Goal: Communication & Community: Answer question/provide support

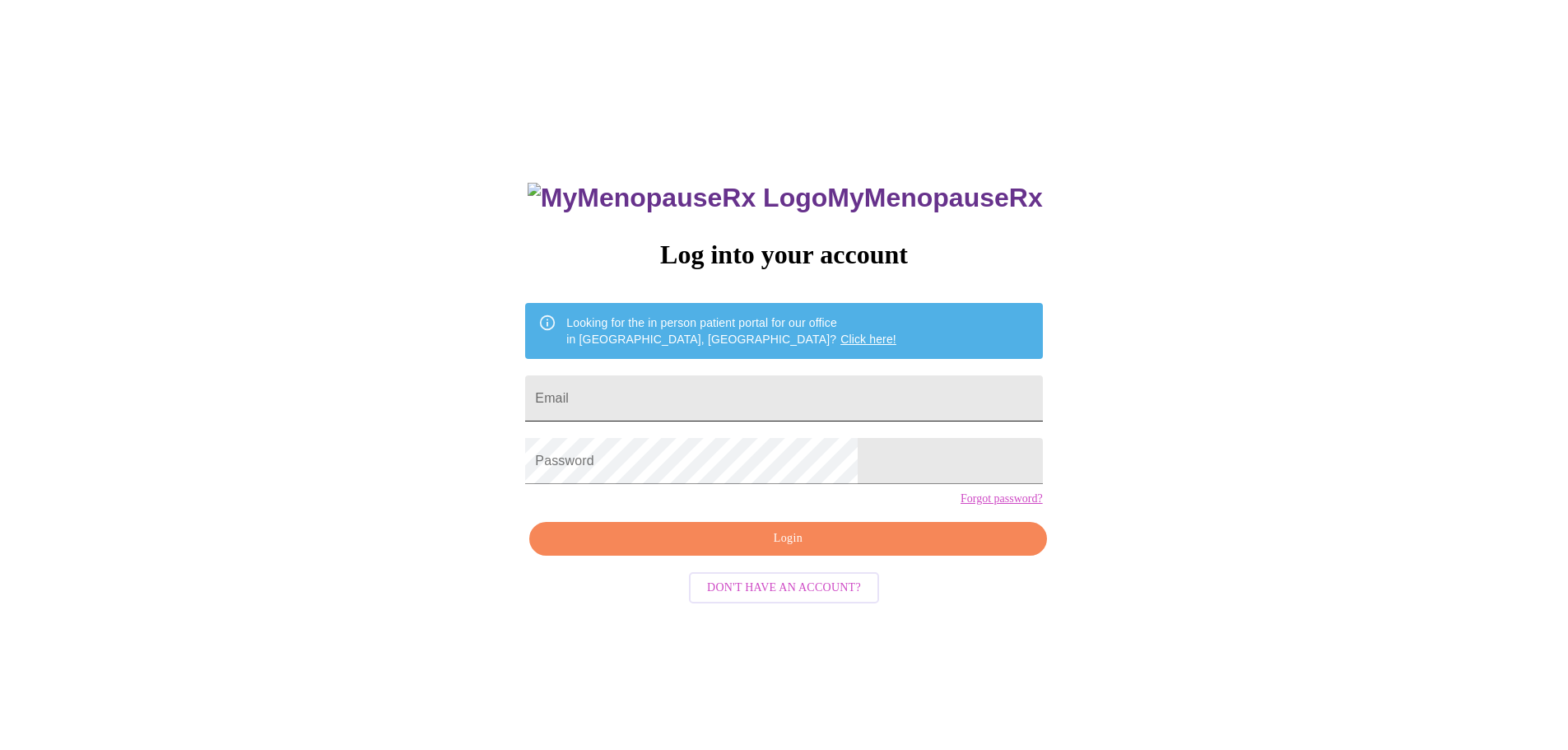
click at [725, 392] on input "Email" at bounding box center [784, 398] width 517 height 46
drag, startPoint x: 1225, startPoint y: 389, endPoint x: 1135, endPoint y: 396, distance: 90.3
click at [1225, 389] on div "MyMenopauseRx Log into your account Looking for the in person patient portal fo…" at bounding box center [784, 456] width 1556 height 899
click at [862, 402] on input "Email" at bounding box center [784, 398] width 517 height 46
type input "ctrsunshine@hotmail.com"
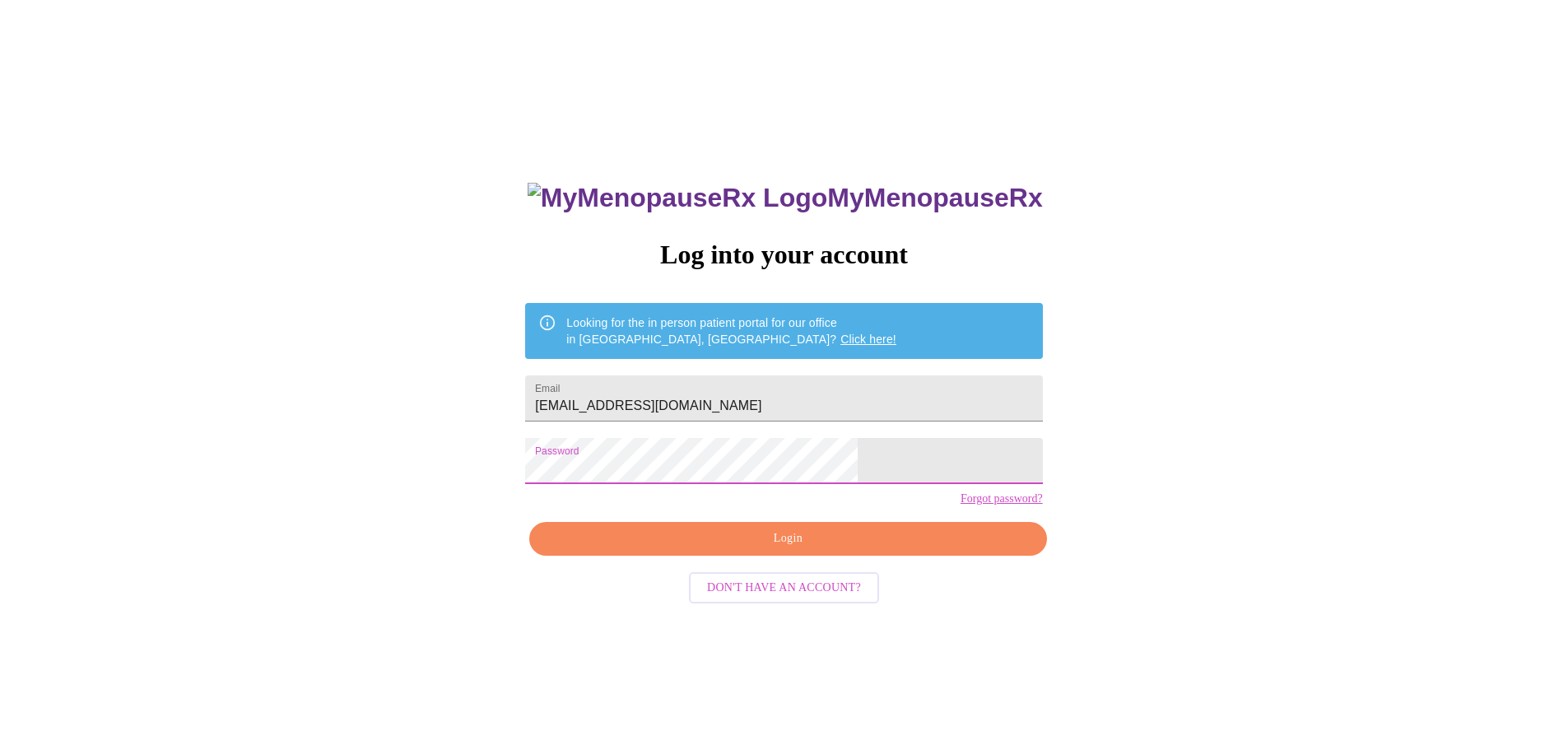
click at [929, 555] on button "Login" at bounding box center [788, 538] width 517 height 33
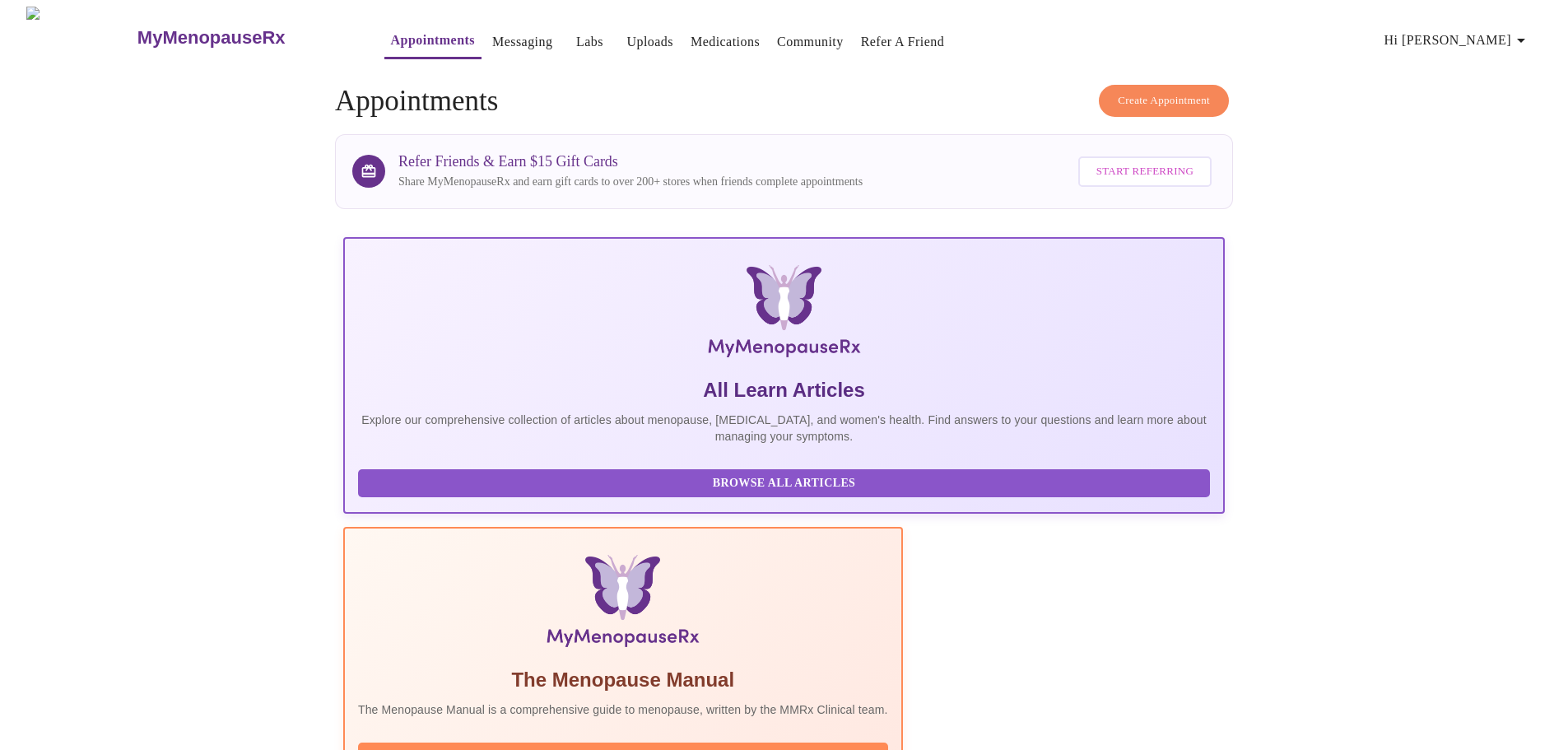
click at [1512, 29] on span "Hi [PERSON_NAME]" at bounding box center [1458, 40] width 146 height 23
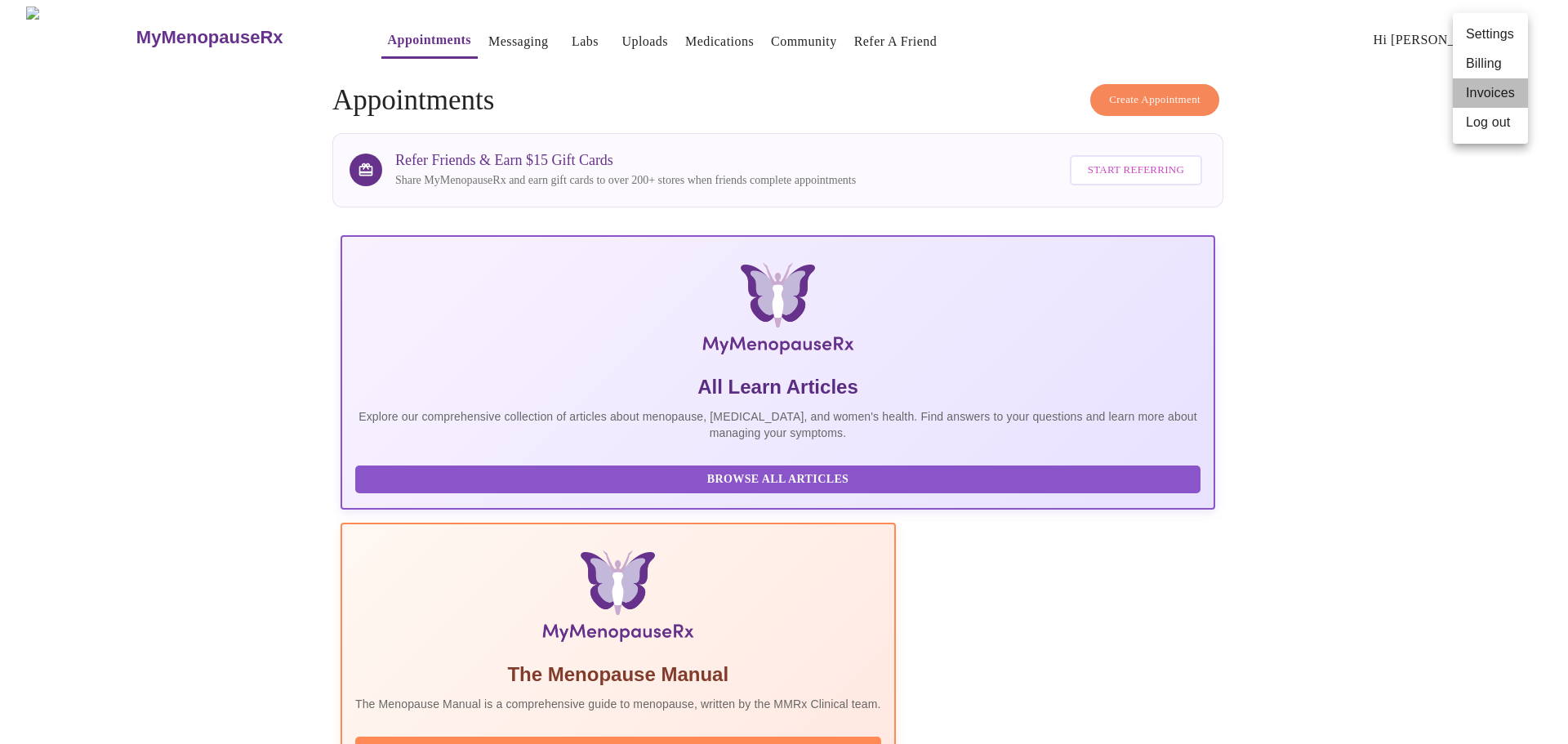
click at [1484, 92] on li "Invoices" at bounding box center [1491, 92] width 75 height 29
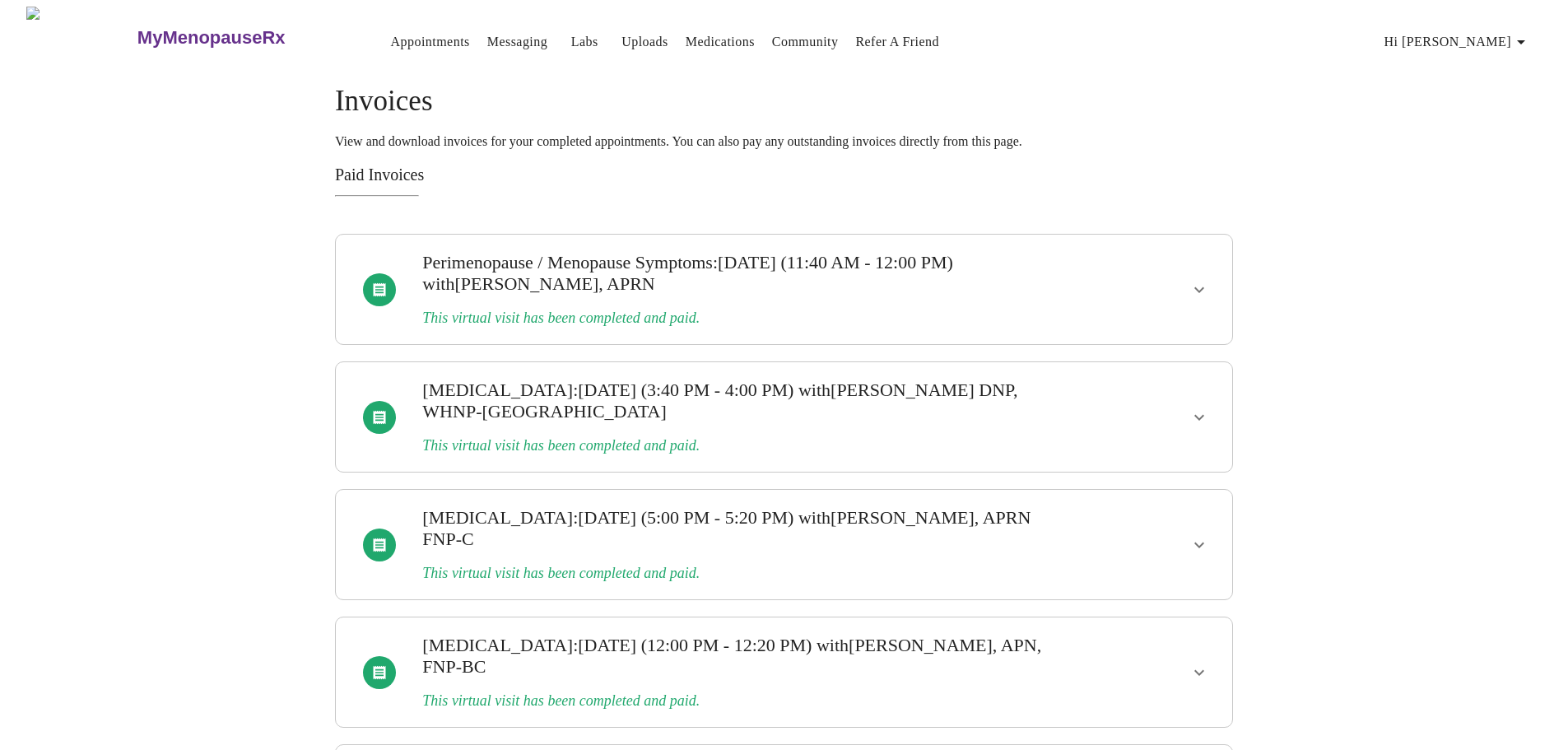
click at [1199, 279] on icon "show more" at bounding box center [1199, 289] width 20 height 20
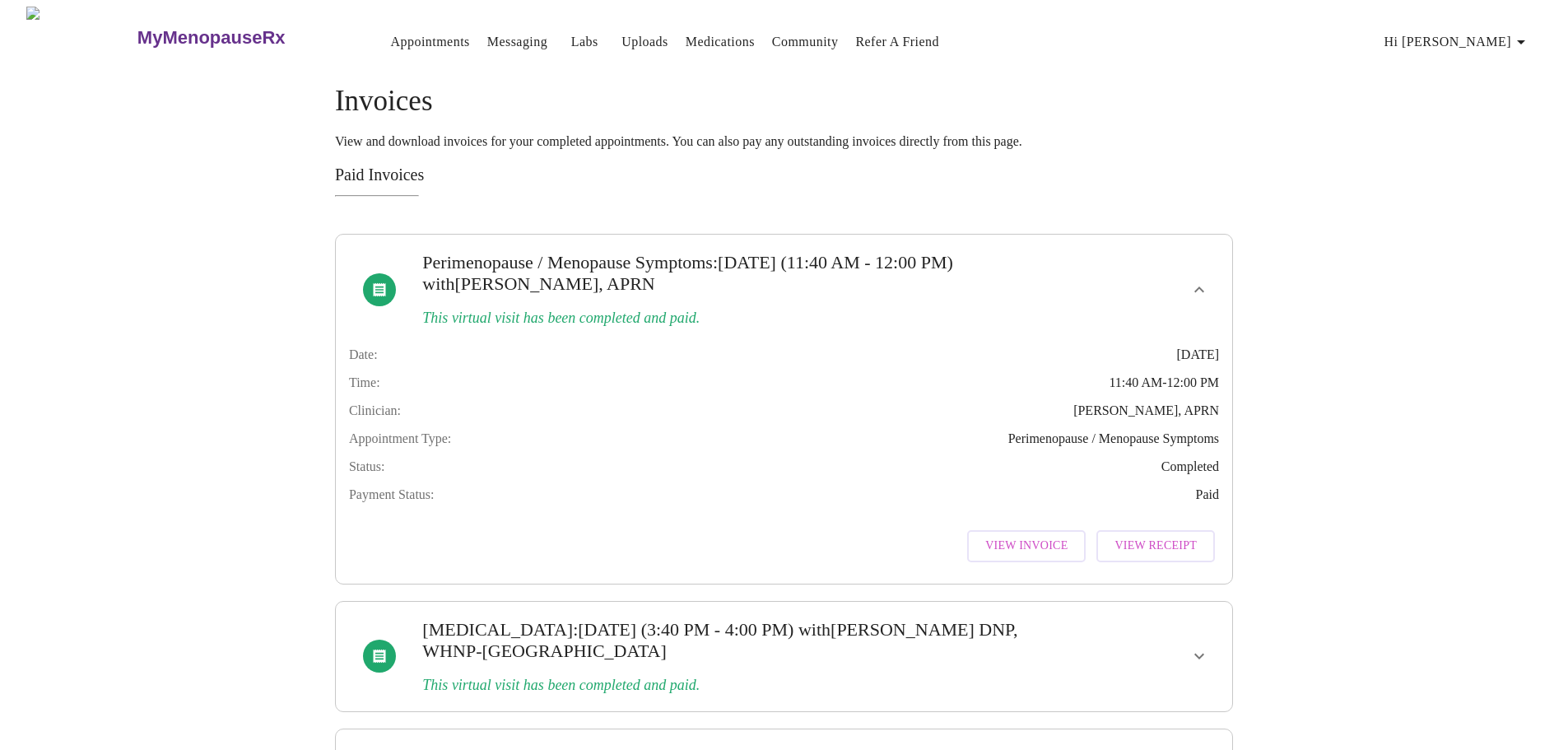
click at [1051, 556] on span "View Invoice" at bounding box center [1026, 547] width 83 height 21
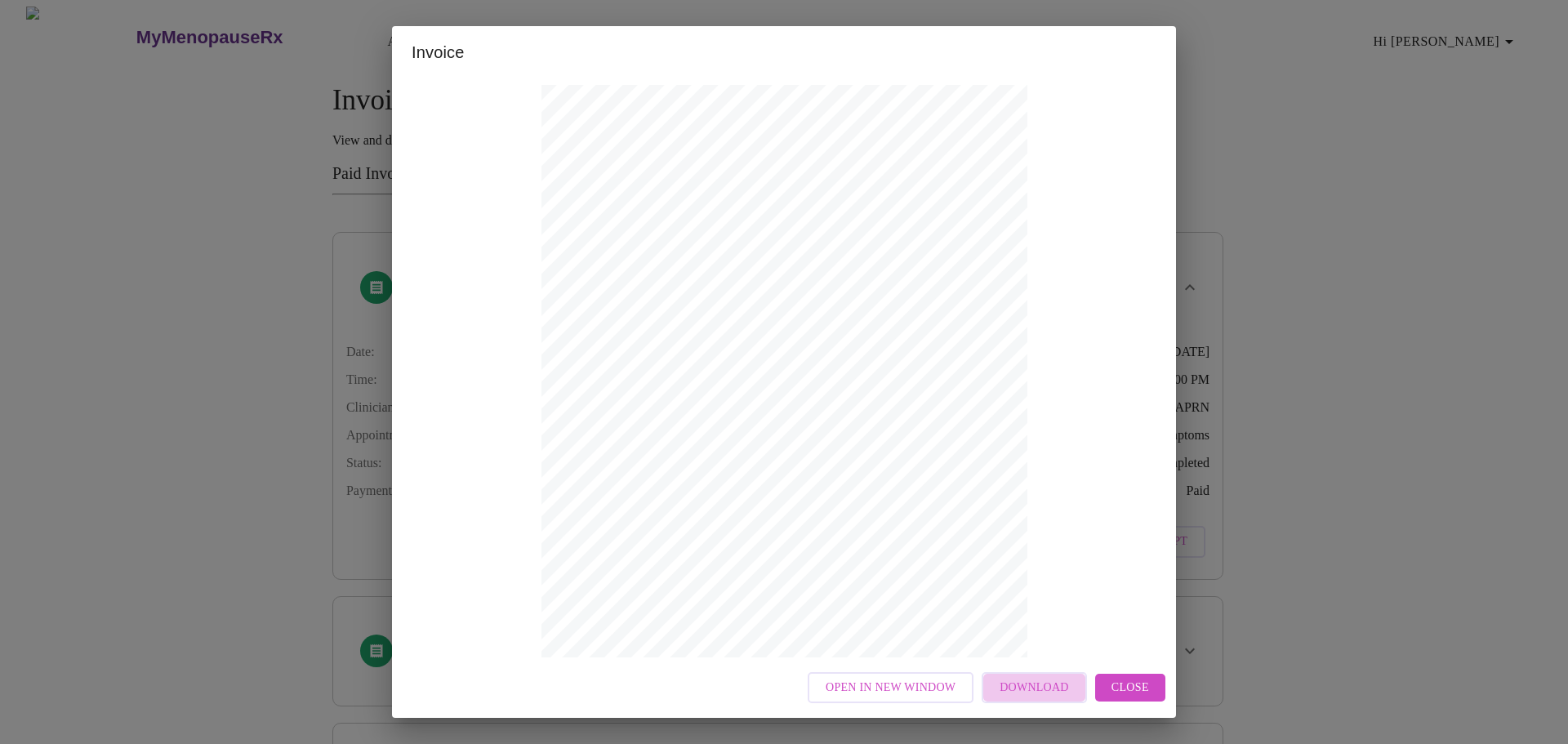
click at [1062, 685] on span "Download" at bounding box center [1034, 688] width 69 height 21
click at [1315, 206] on div "Invoice Appointment Receipt Appointment Number: 24093 Status: paid Date of Serv…" at bounding box center [784, 372] width 1568 height 744
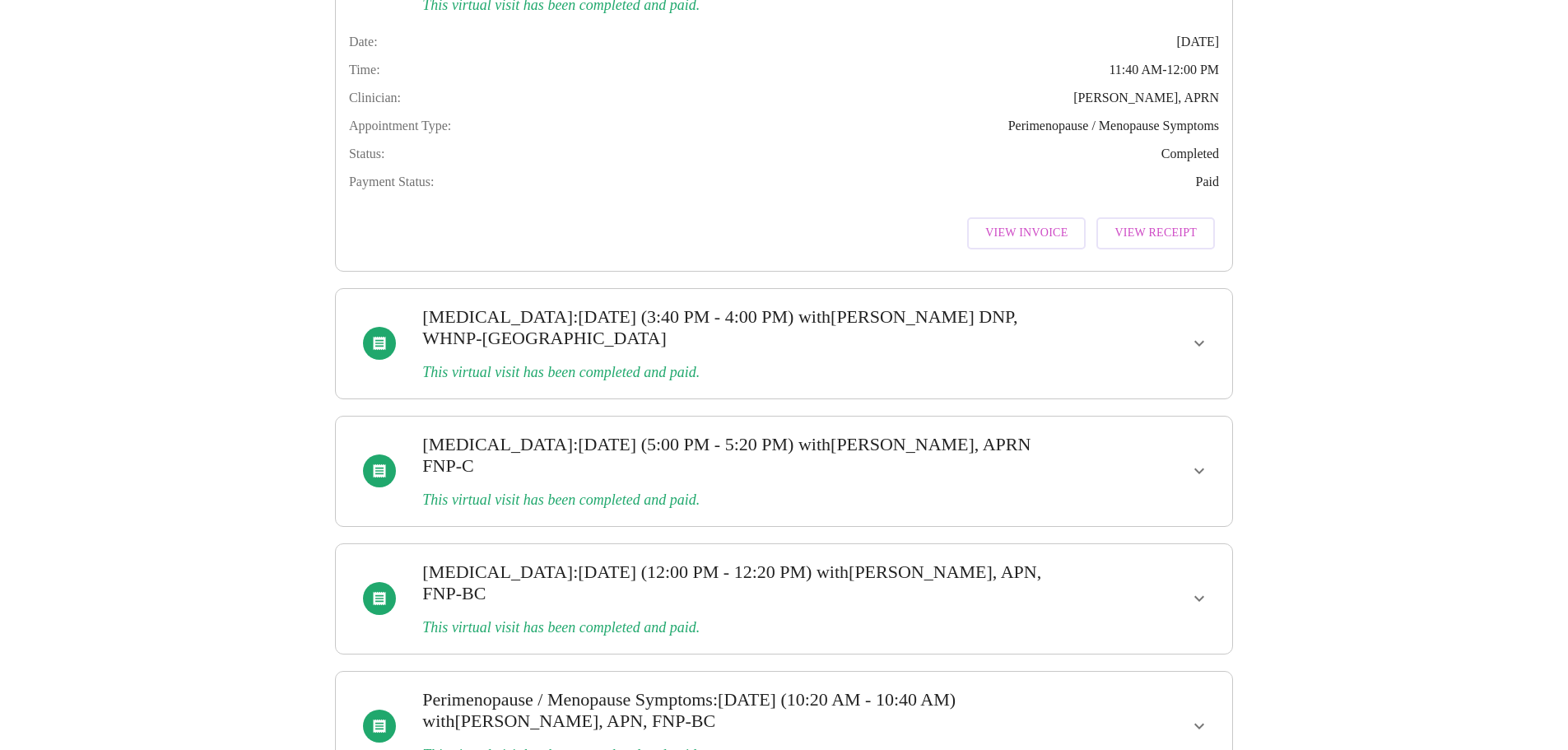
scroll to position [412, 0]
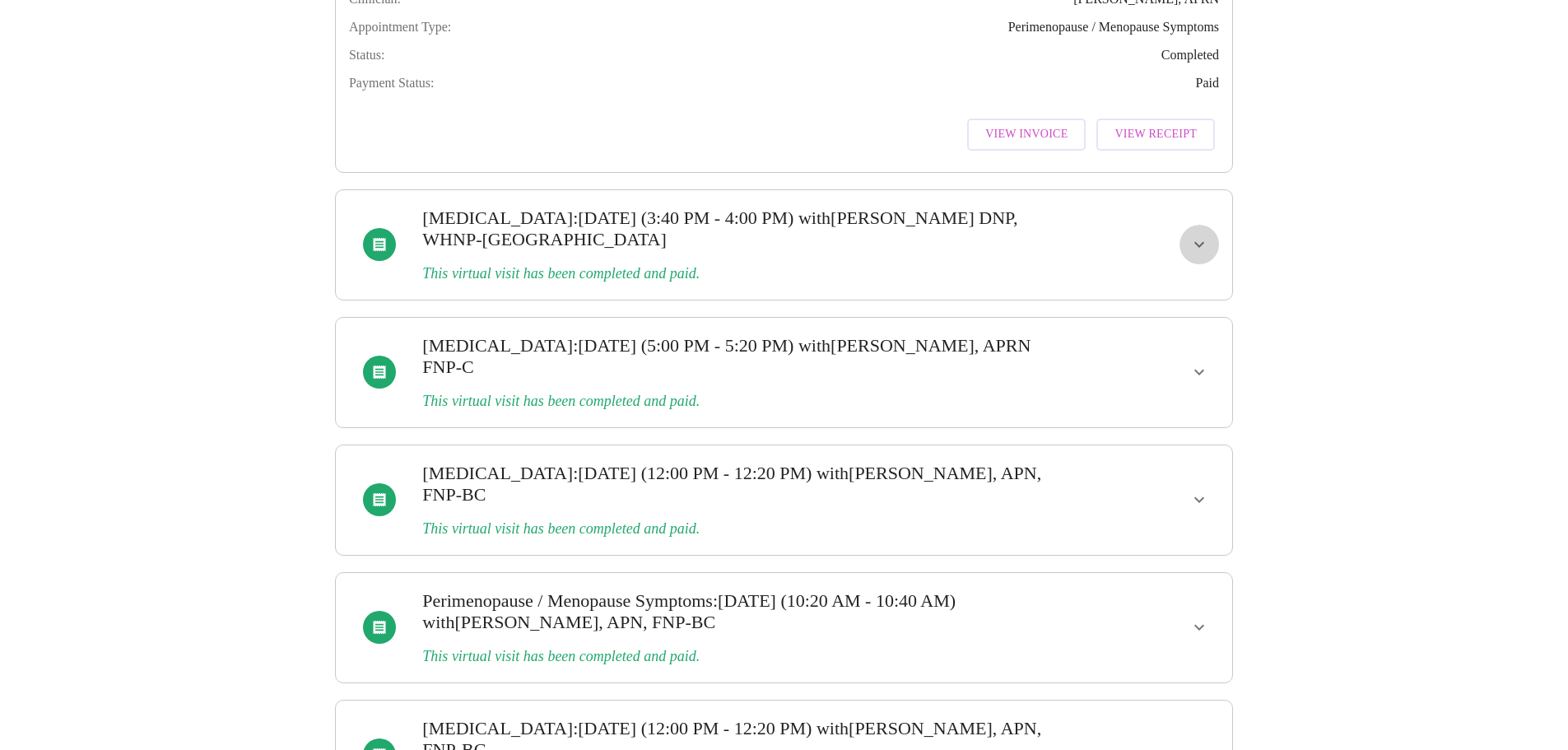
click at [1206, 255] on icon "show more" at bounding box center [1199, 244] width 20 height 20
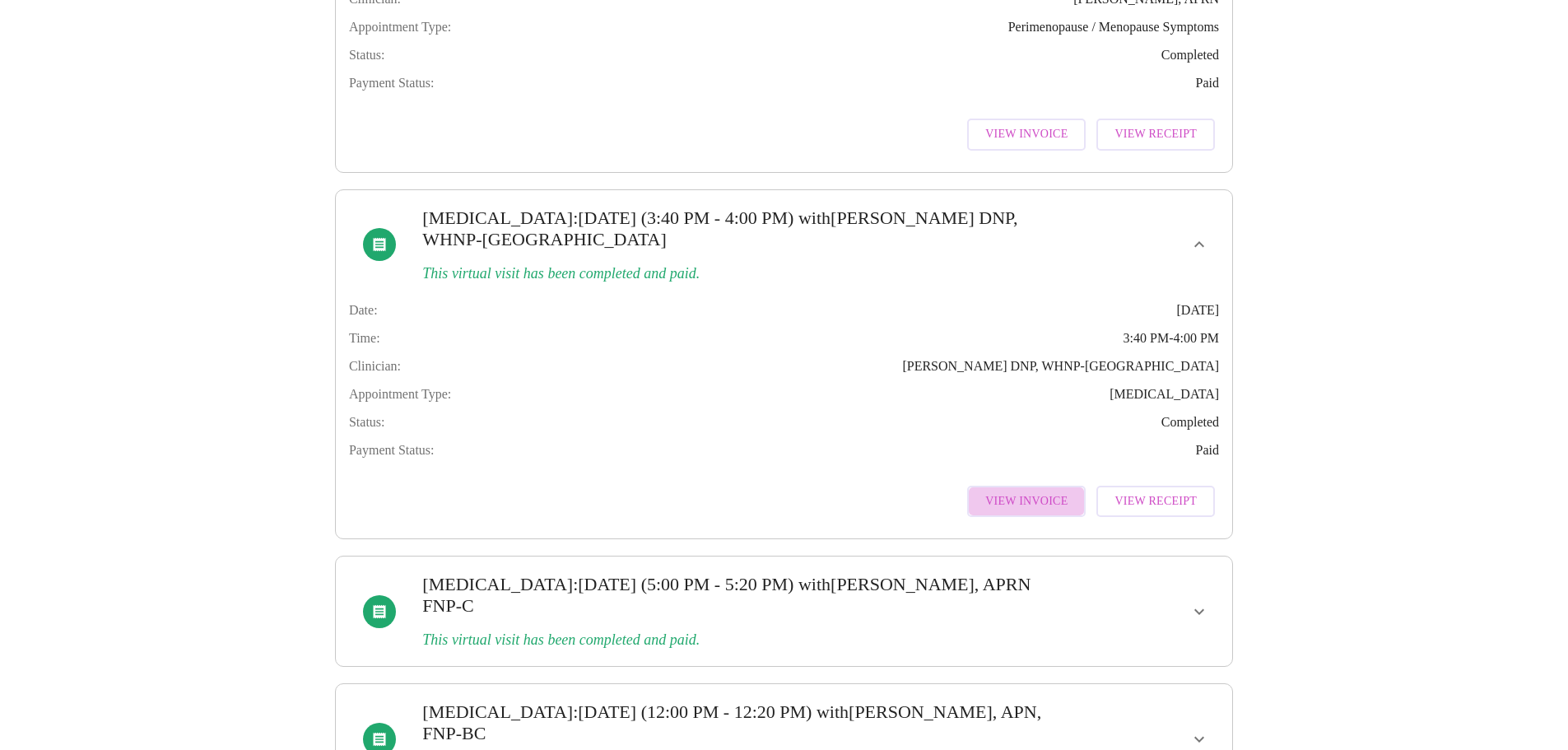
click at [1039, 512] on span "View Invoice" at bounding box center [1026, 502] width 83 height 21
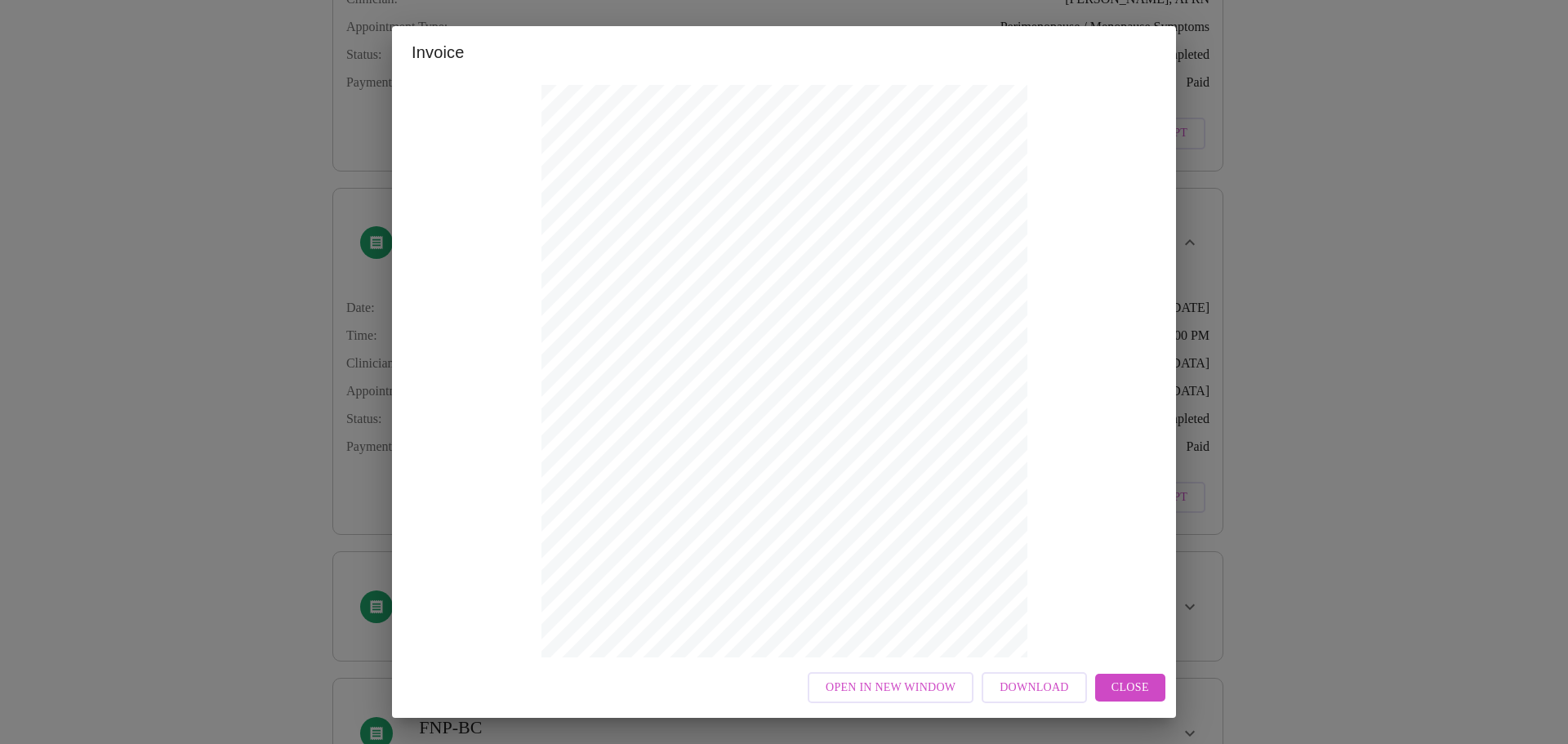
click at [1025, 686] on span "Download" at bounding box center [1034, 688] width 69 height 21
click at [1438, 355] on div "Invoice Appointment Receipt Appointment Number: 22621 Status: paid Date of Serv…" at bounding box center [784, 372] width 1568 height 744
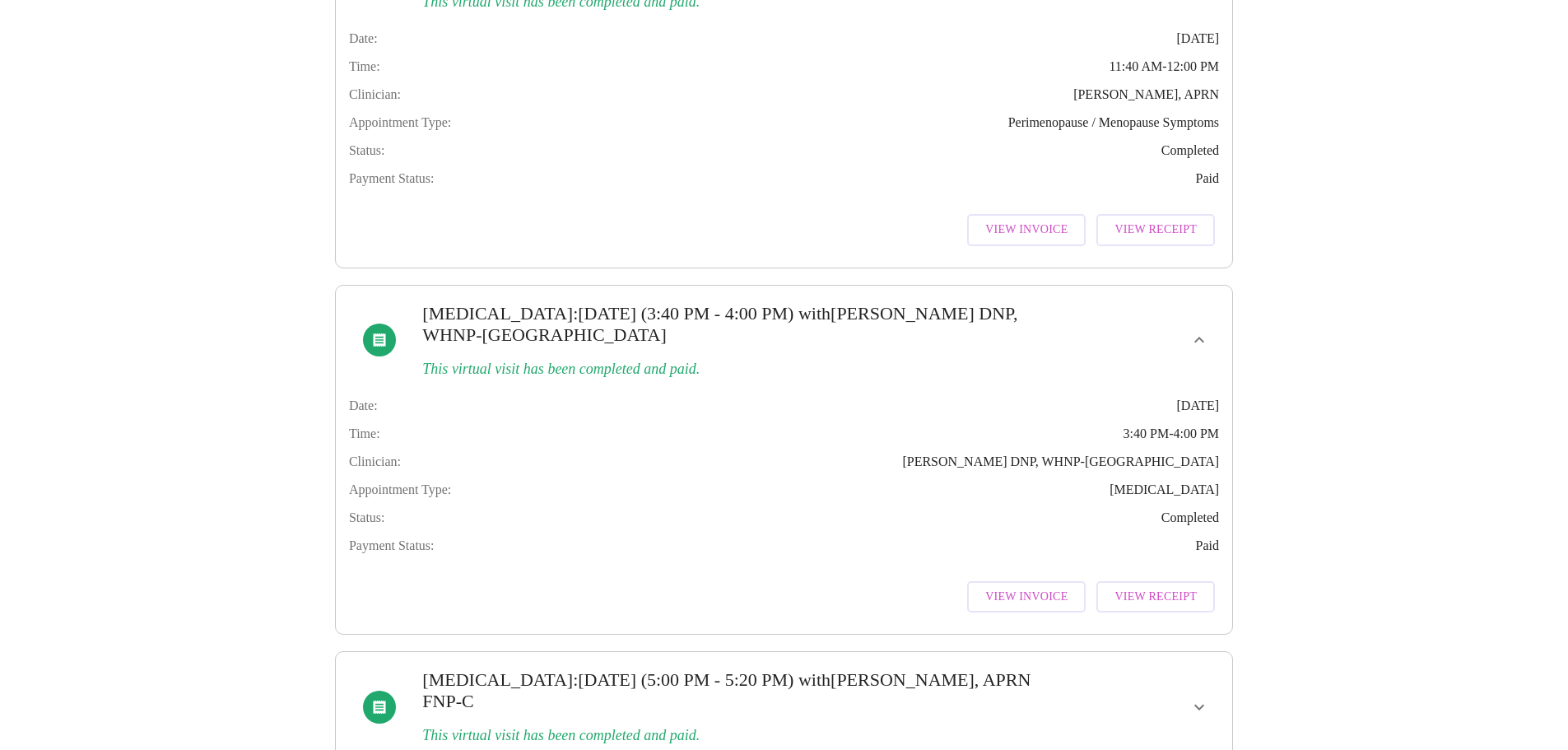
scroll to position [329, 0]
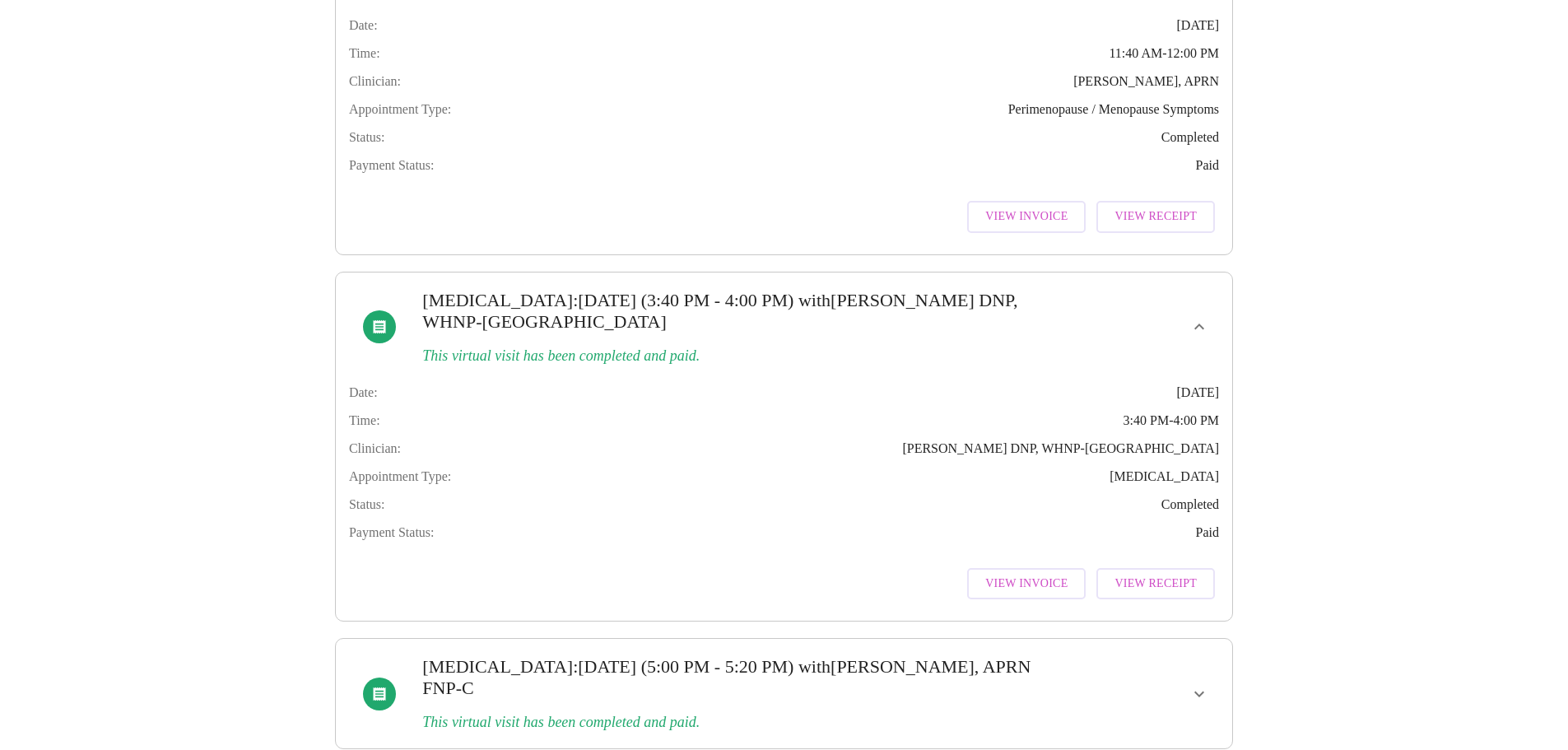
click at [1429, 459] on div "MyMenopauseRx Appointments Messaging Labs Uploads Medications Community Refer a…" at bounding box center [784, 596] width 1556 height 1837
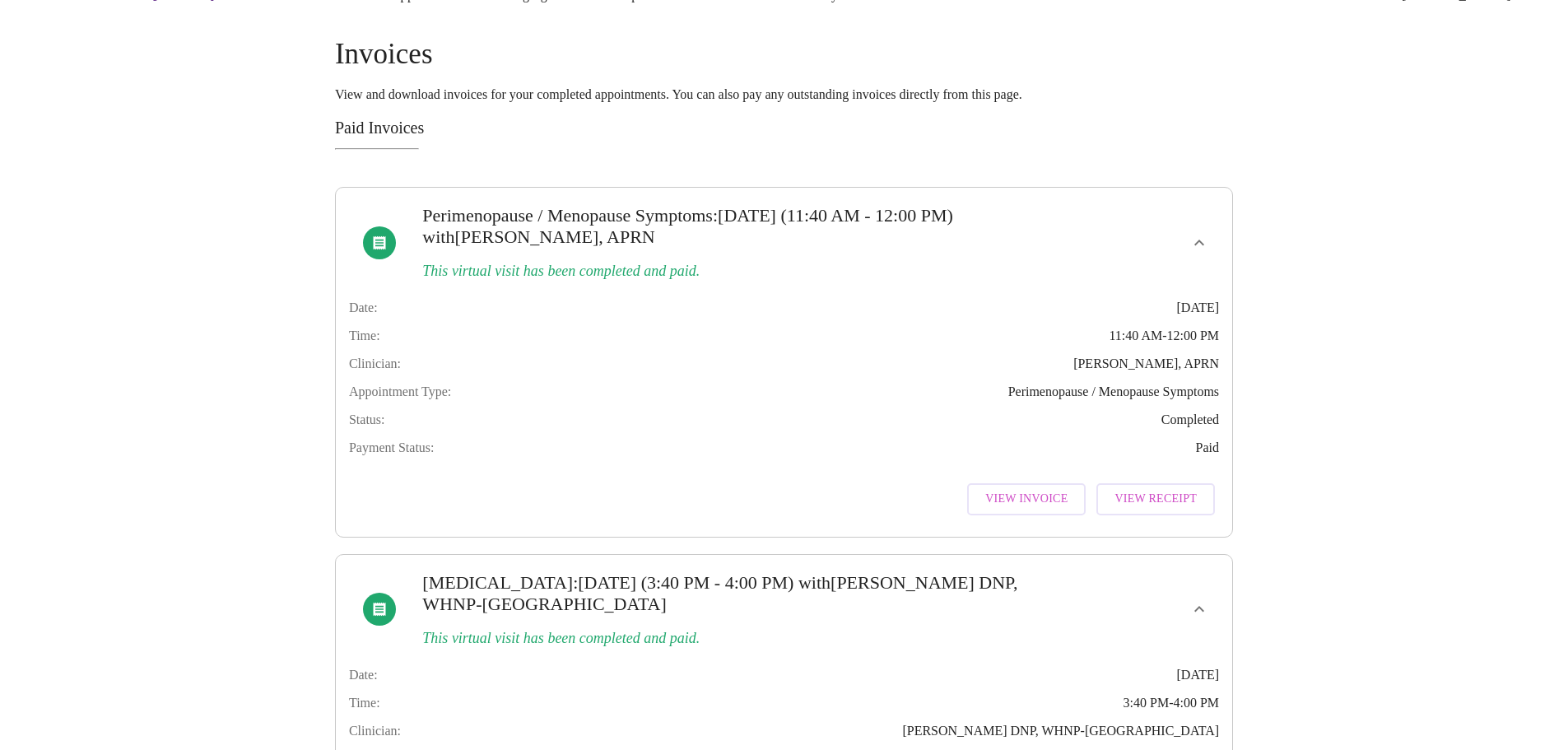
scroll to position [0, 0]
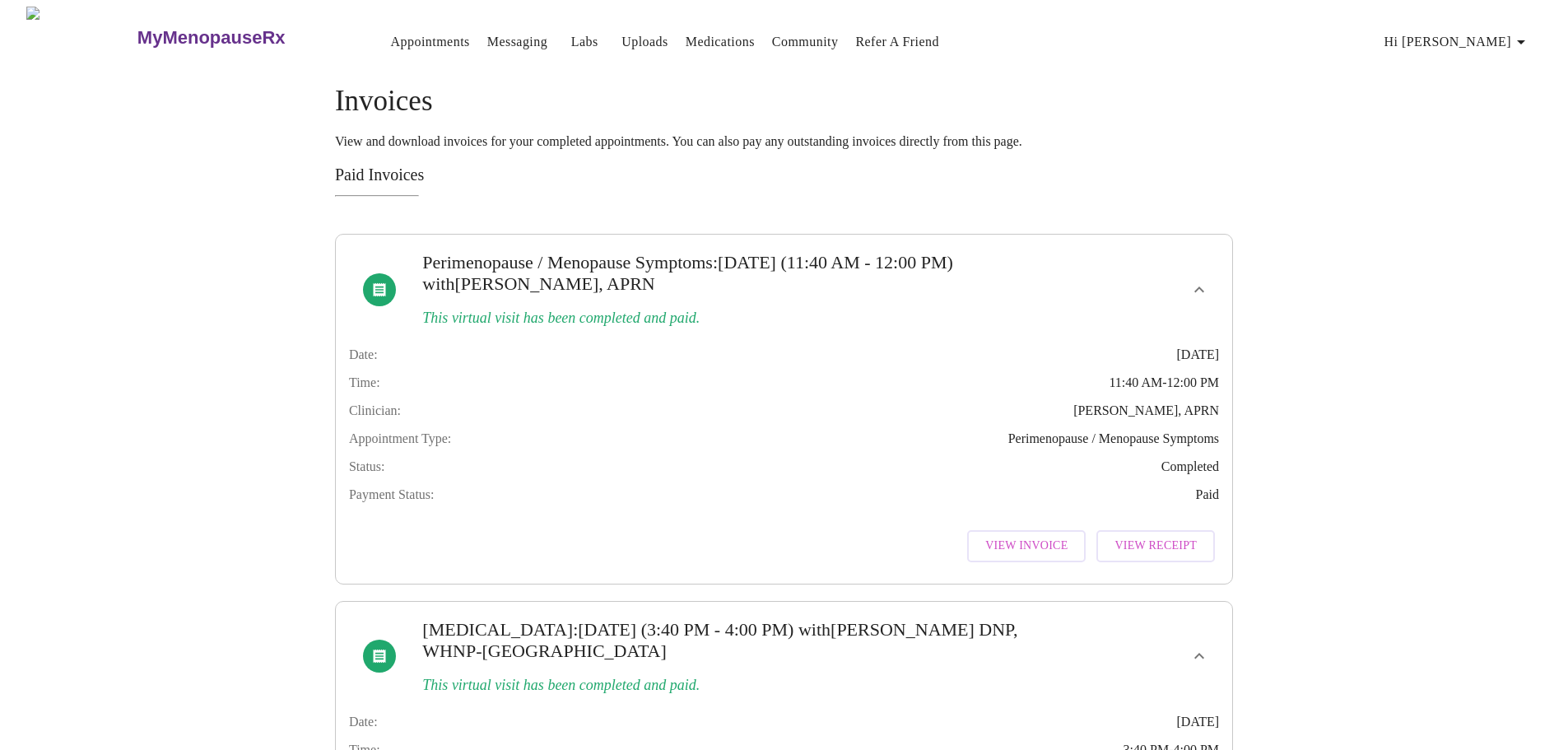
click at [1501, 30] on span "Hi [PERSON_NAME]" at bounding box center [1458, 42] width 146 height 23
click at [1344, 148] on div at bounding box center [790, 375] width 1580 height 750
click at [488, 39] on link "Messaging" at bounding box center [517, 42] width 60 height 23
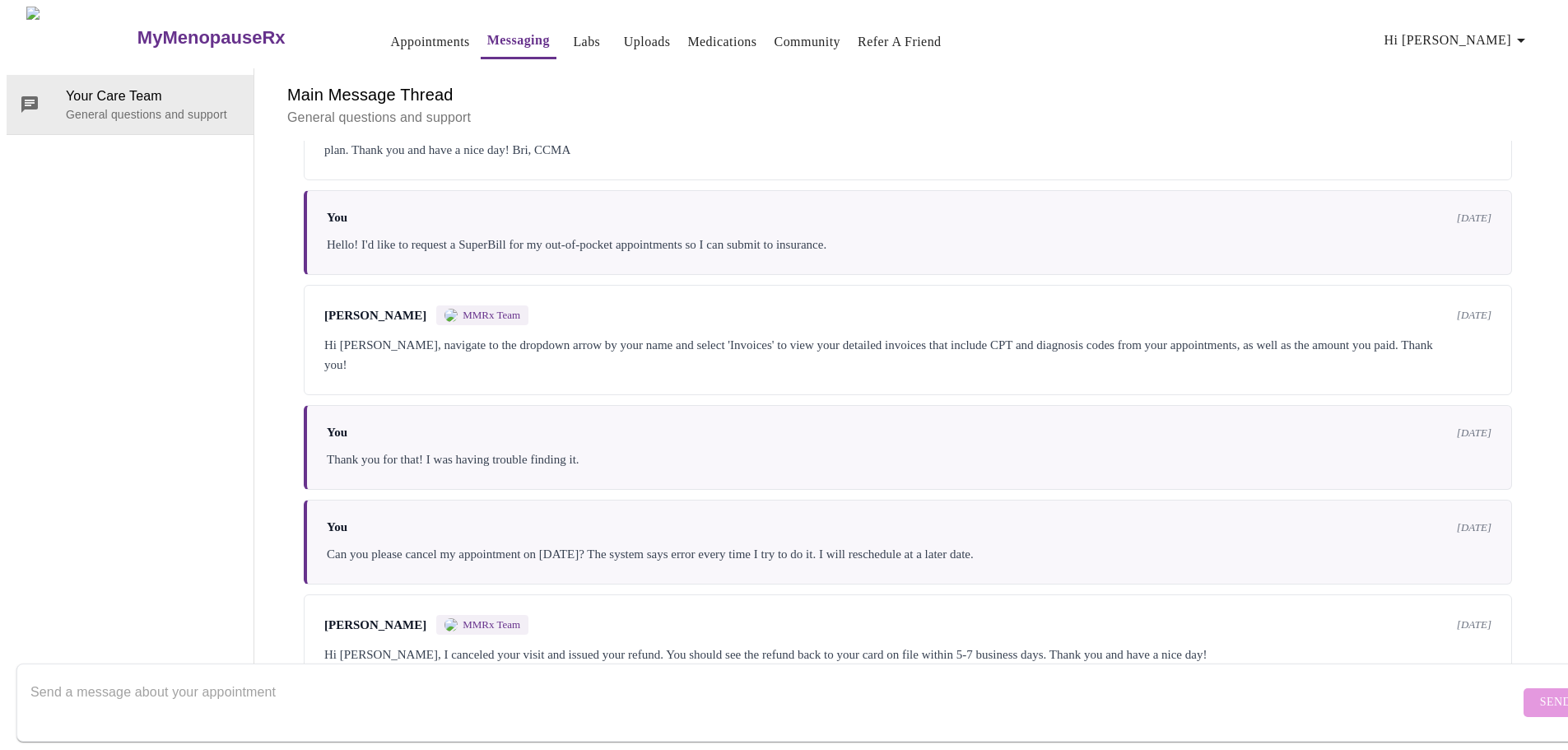
scroll to position [2535, 0]
click at [689, 710] on textarea "Send a message about your appointment" at bounding box center [775, 702] width 1489 height 52
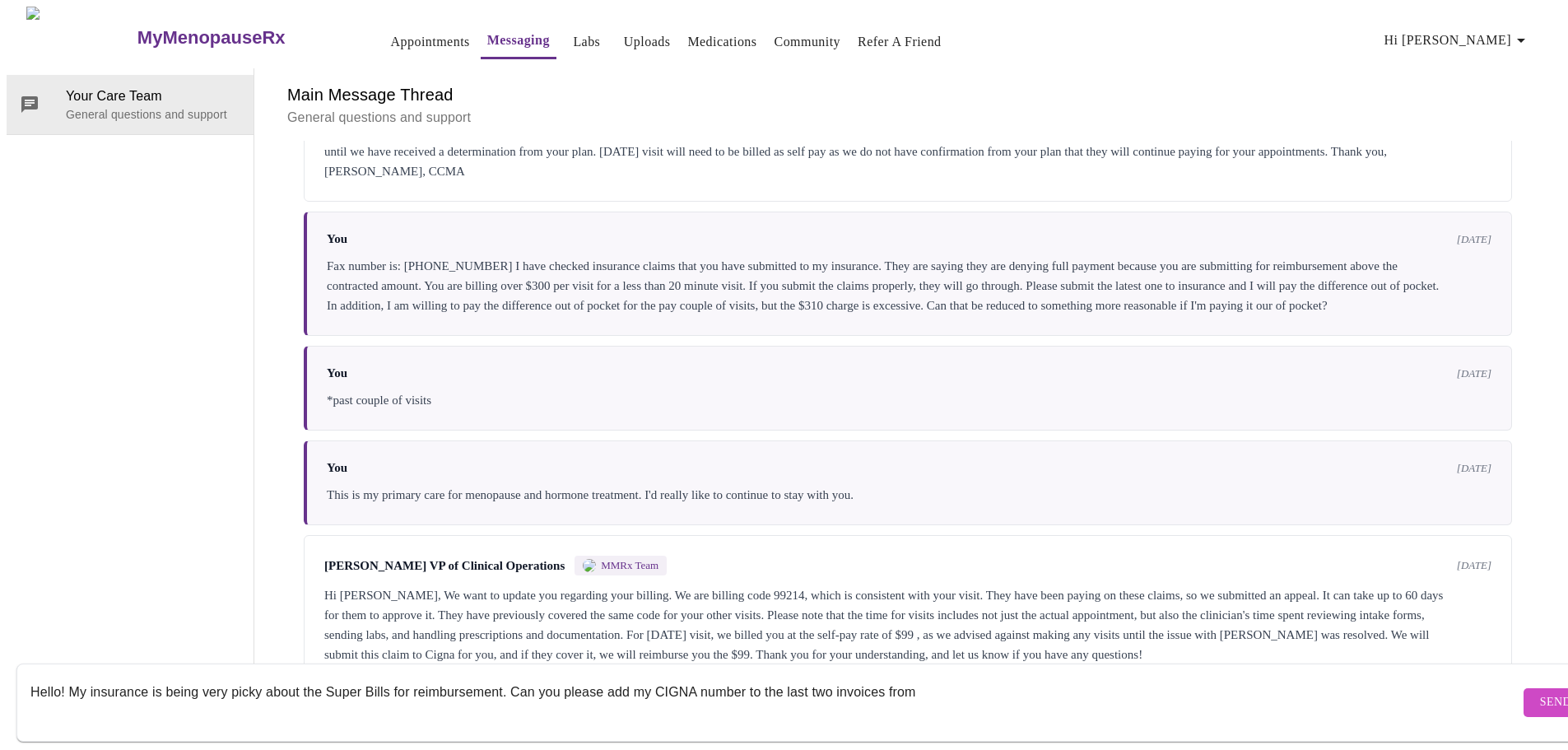
scroll to position [0, 0]
click at [1514, 29] on span "Hi [PERSON_NAME]" at bounding box center [1458, 40] width 146 height 23
click at [970, 676] on div at bounding box center [790, 375] width 1580 height 750
click at [920, 676] on textarea "Hello! My insurance is being very picky about the Super Bills for reimbursement…" at bounding box center [775, 702] width 1489 height 52
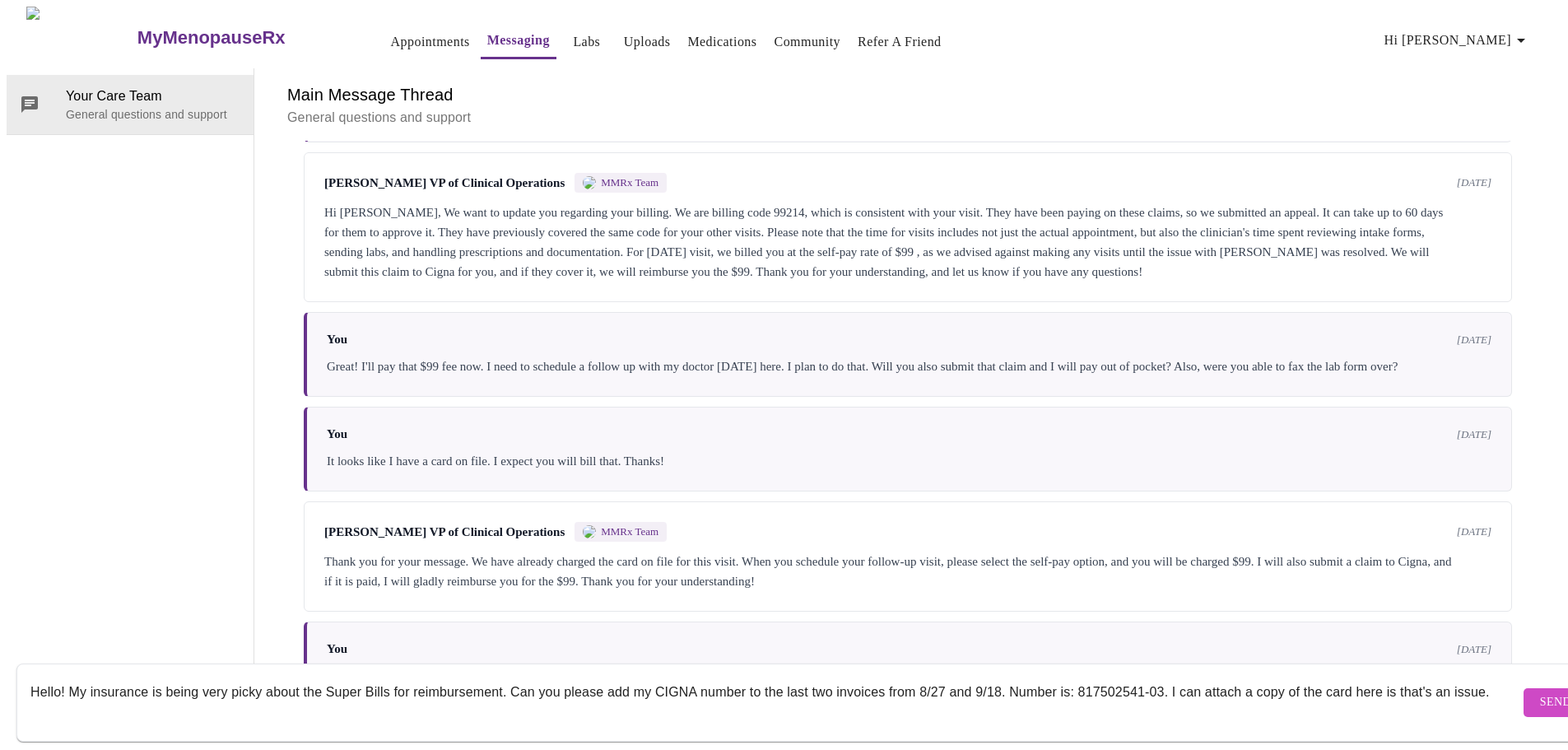
scroll to position [1465, 0]
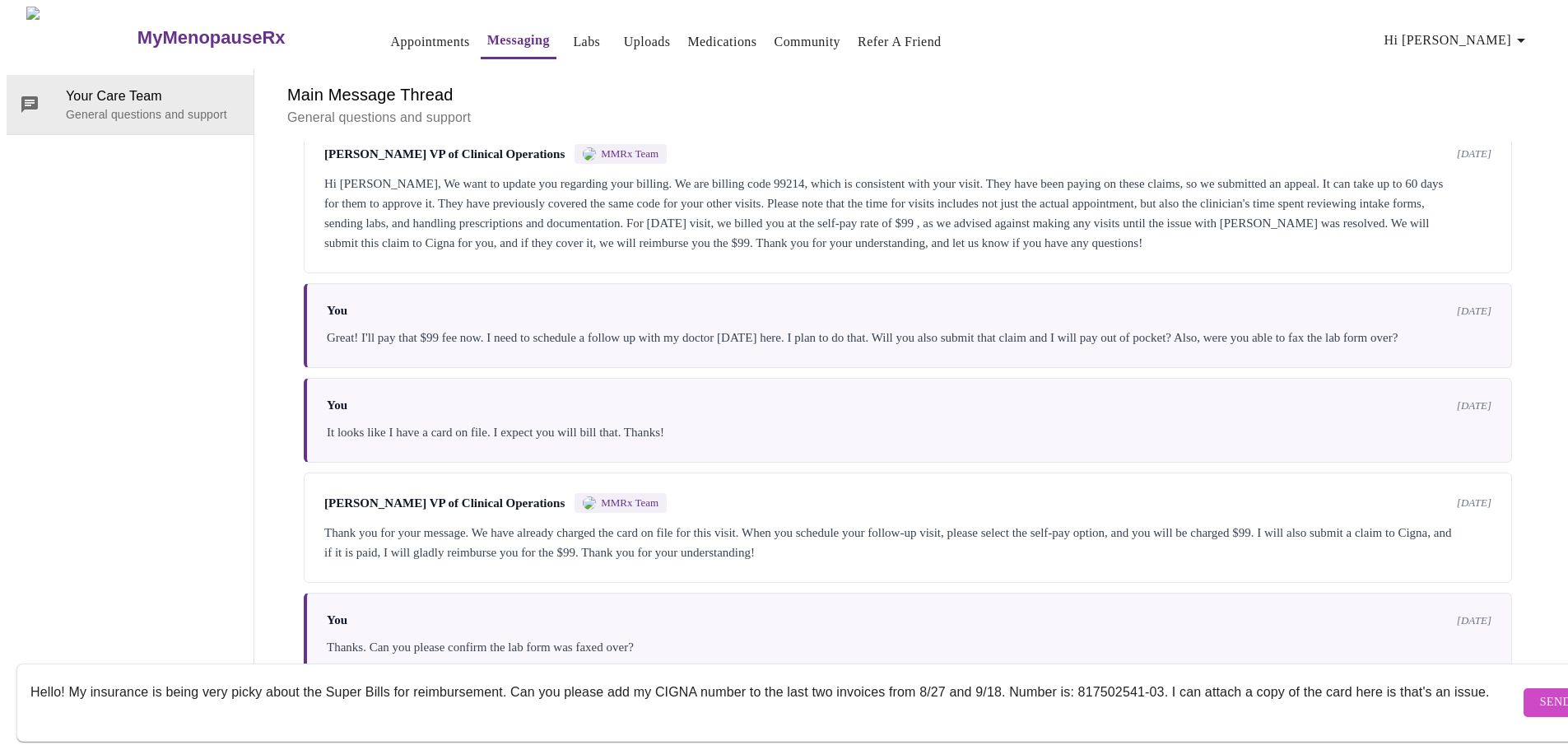
type textarea "Hello! My insurance is being very picky about the Super Bills for reimbursement…"
click at [1540, 692] on span "Send" at bounding box center [1556, 702] width 31 height 21
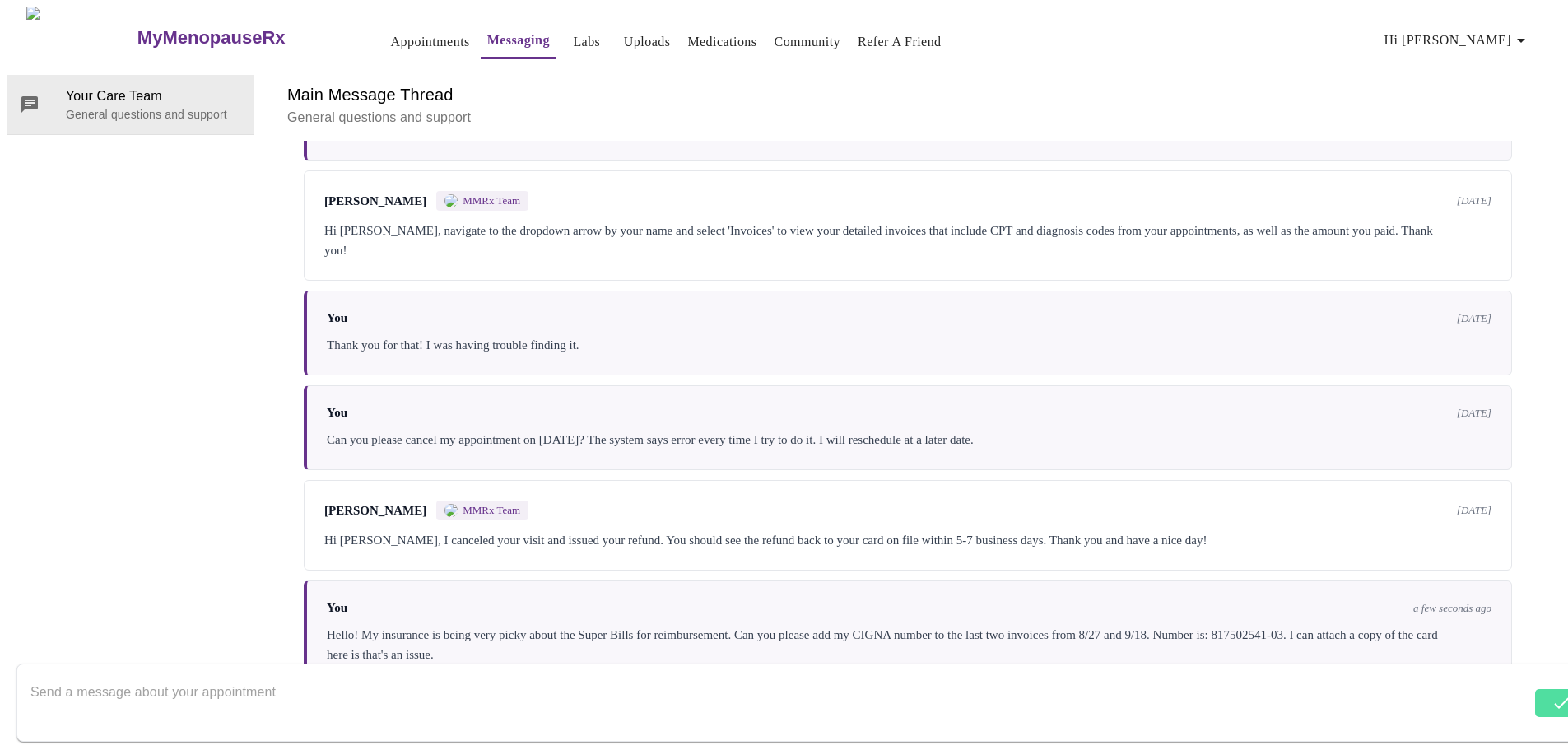
scroll to position [2654, 0]
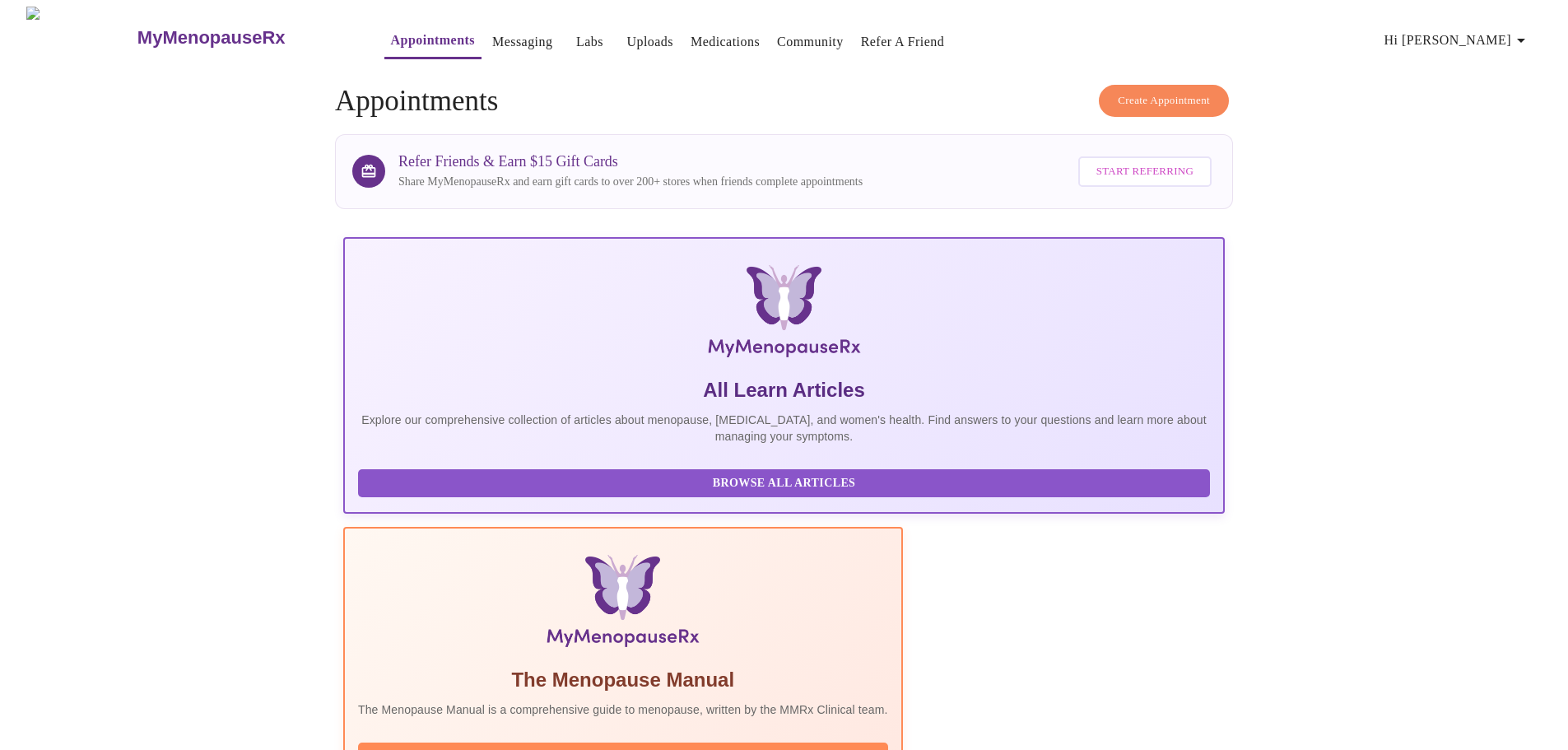
click at [1502, 31] on span "Hi [PERSON_NAME]" at bounding box center [1458, 40] width 146 height 23
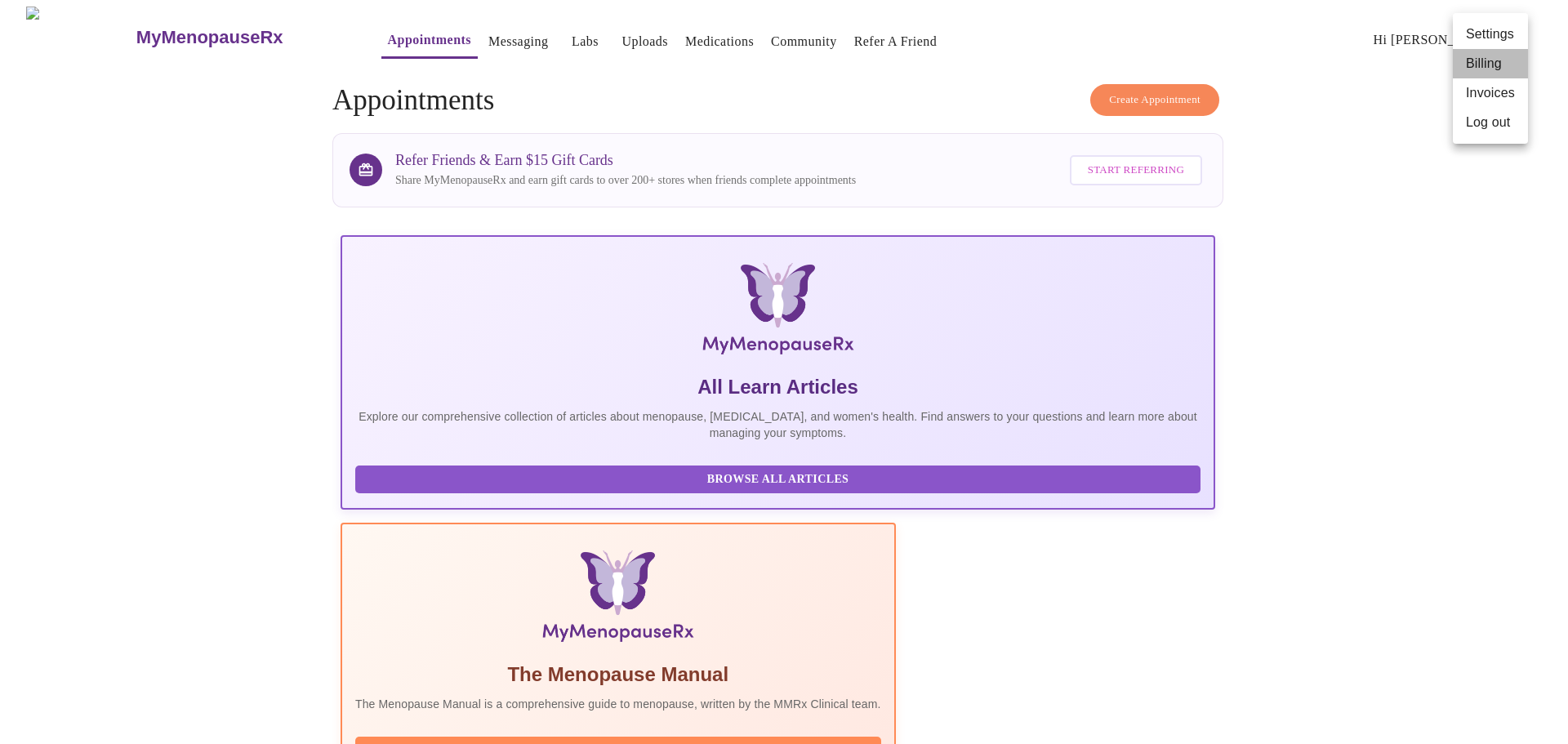
click at [1494, 66] on li "Billing" at bounding box center [1491, 63] width 75 height 29
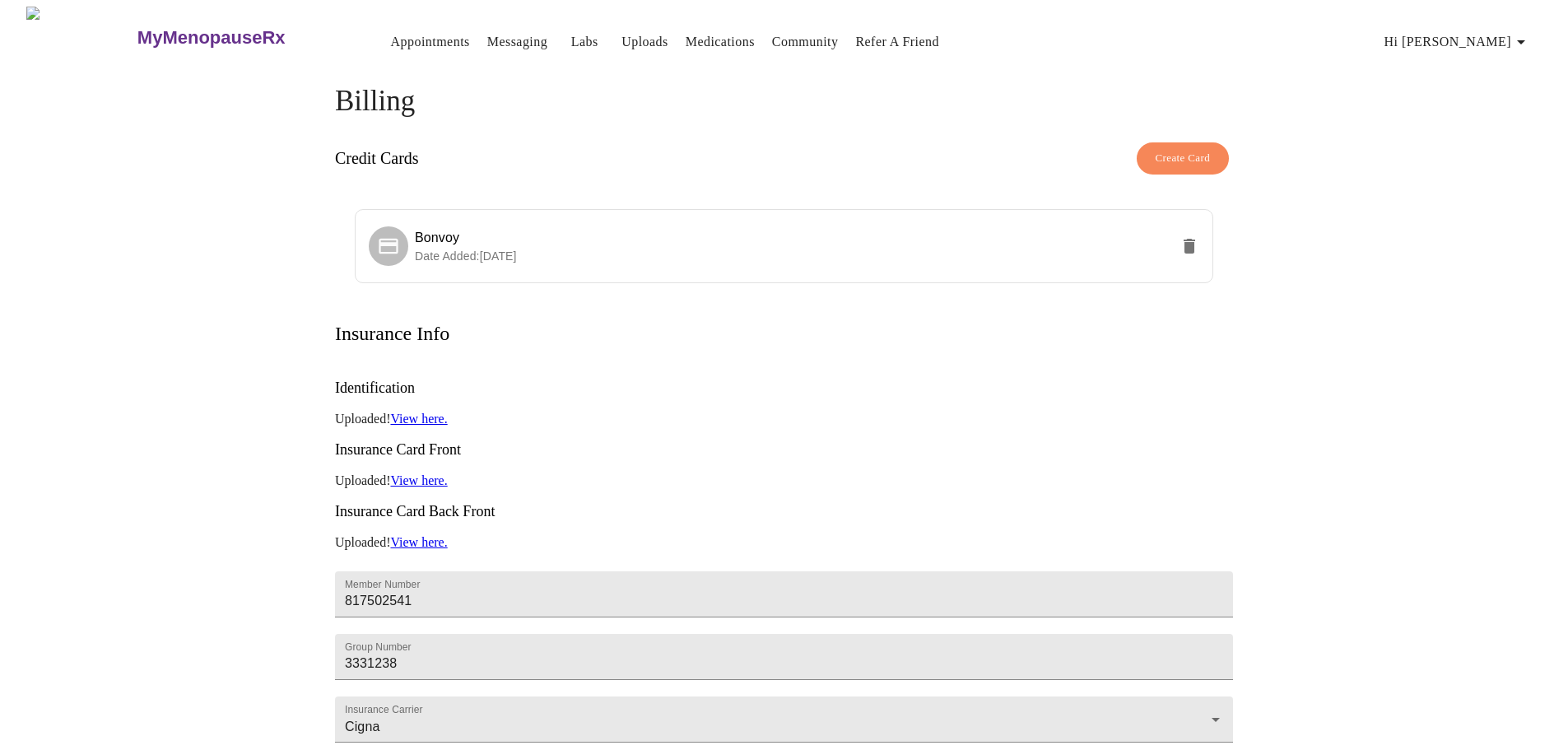
click at [1457, 56] on div "MyMenopauseRx Appointments Messaging Labs Uploads Medications Community Refer a…" at bounding box center [784, 37] width 1556 height 62
click at [1488, 30] on span "Hi [PERSON_NAME]" at bounding box center [1458, 42] width 146 height 23
click at [1516, 91] on li "Invoices" at bounding box center [1502, 94] width 76 height 29
